Goal: Task Accomplishment & Management: Manage account settings

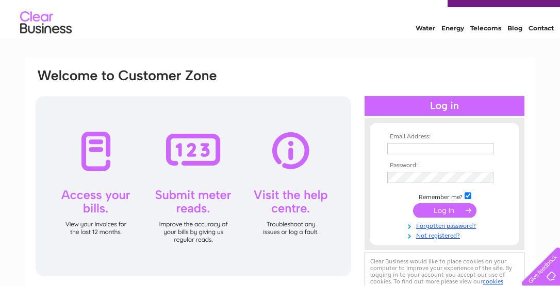
scroll to position [20, 0]
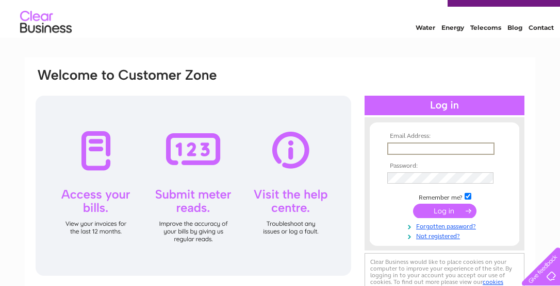
click at [409, 147] on input "text" at bounding box center [440, 149] width 107 height 12
type input "[EMAIL_ADDRESS][DOMAIN_NAME]"
click at [425, 225] on link "Forgotten password?" at bounding box center [445, 225] width 117 height 10
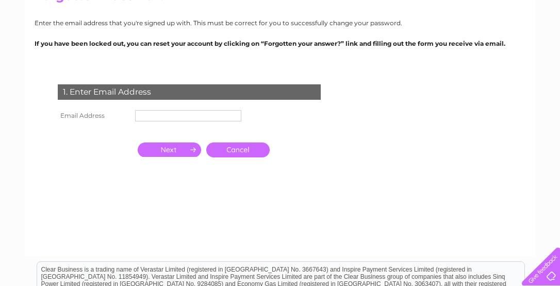
scroll to position [130, 0]
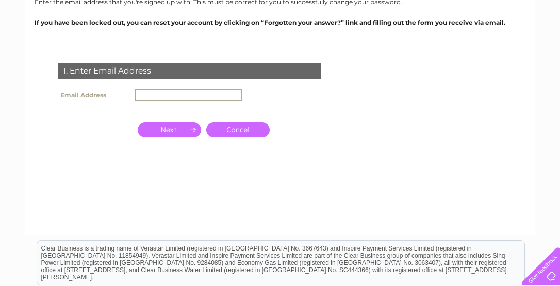
click at [184, 92] on input "text" at bounding box center [188, 95] width 107 height 12
type input "[EMAIL_ADDRESS][DOMAIN_NAME]"
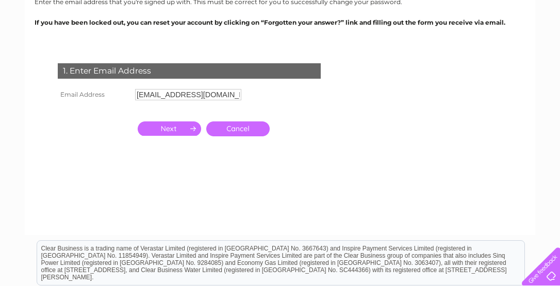
click at [155, 125] on input "button" at bounding box center [169, 129] width 63 height 14
